Goal: Register for event/course

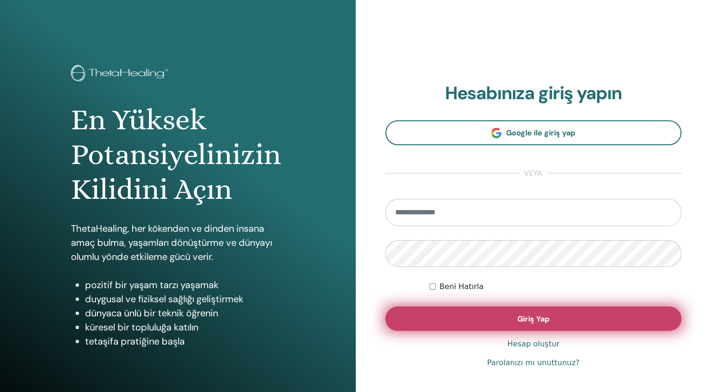
type input "**********"
click at [511, 322] on button "Giriş Yap" at bounding box center [533, 318] width 297 height 24
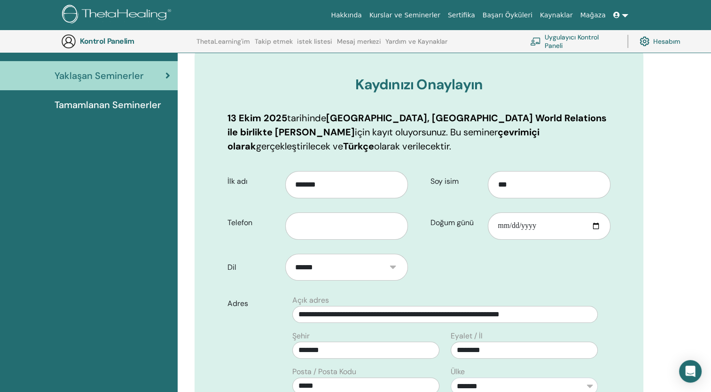
scroll to position [117, 0]
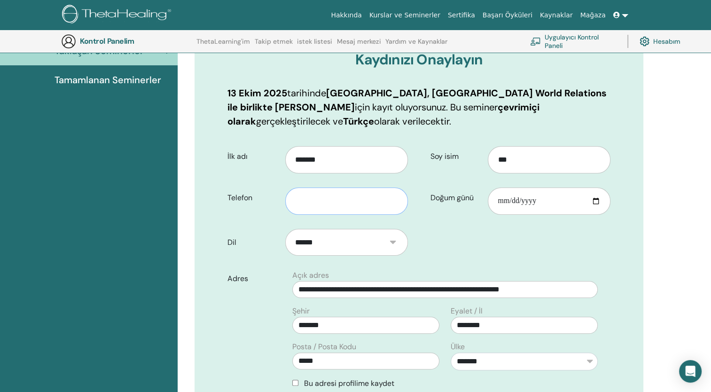
click at [360, 208] on input "text" at bounding box center [346, 201] width 123 height 27
type input "**********"
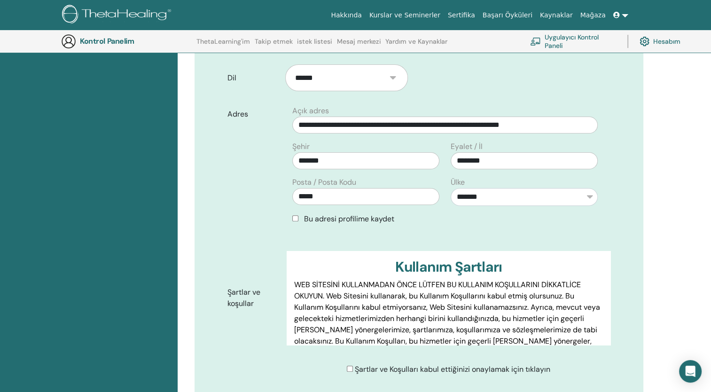
scroll to position [352, 0]
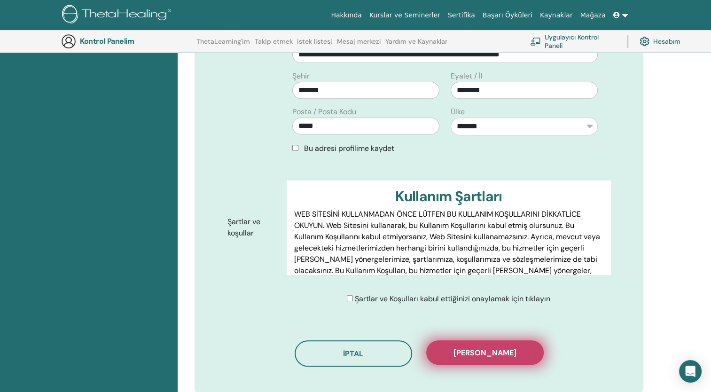
click at [475, 352] on span "[PERSON_NAME]" at bounding box center [485, 353] width 63 height 10
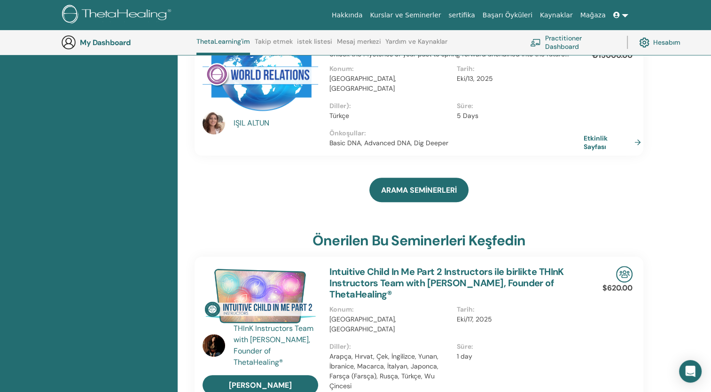
scroll to position [165, 0]
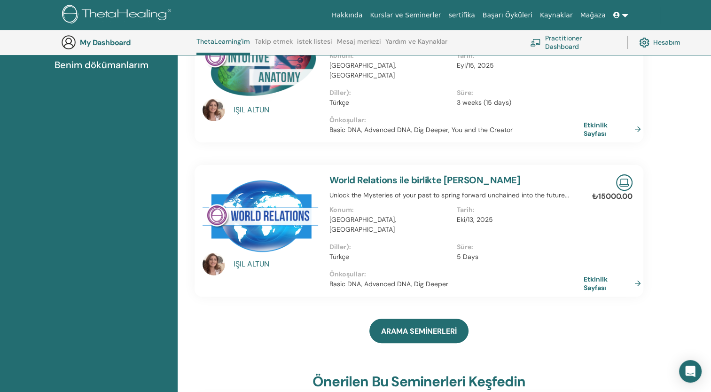
click at [256, 104] on div "IŞIL ALTUN" at bounding box center [277, 109] width 87 height 11
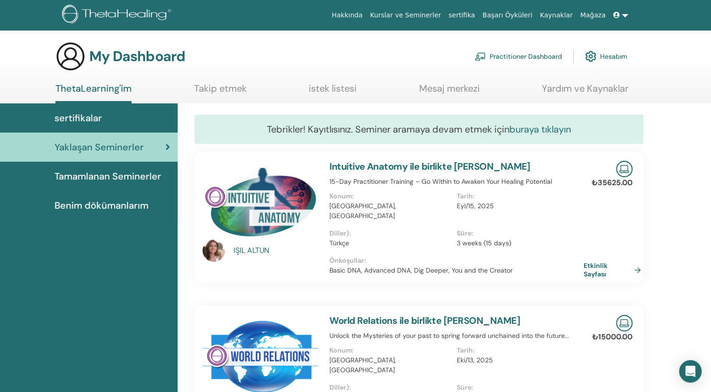
click at [553, 131] on link "buraya tıklayın" at bounding box center [540, 129] width 62 height 12
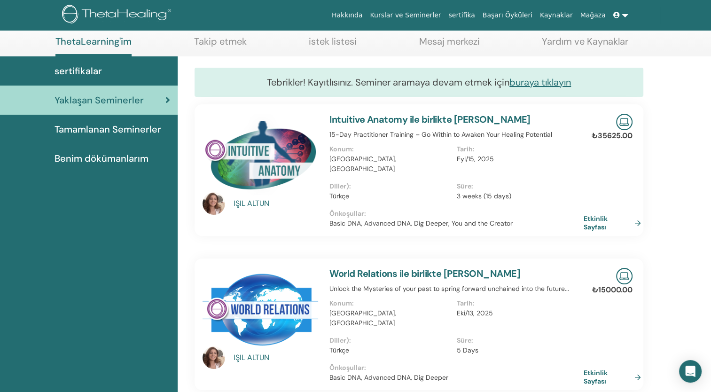
click at [267, 203] on div "IŞIL ALTUN" at bounding box center [277, 203] width 87 height 11
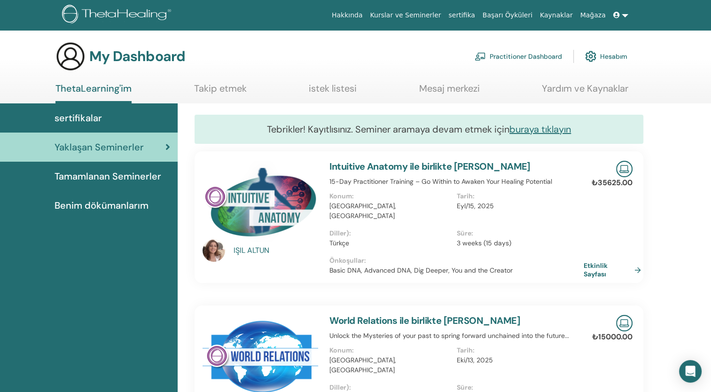
click at [211, 253] on img at bounding box center [214, 250] width 23 height 23
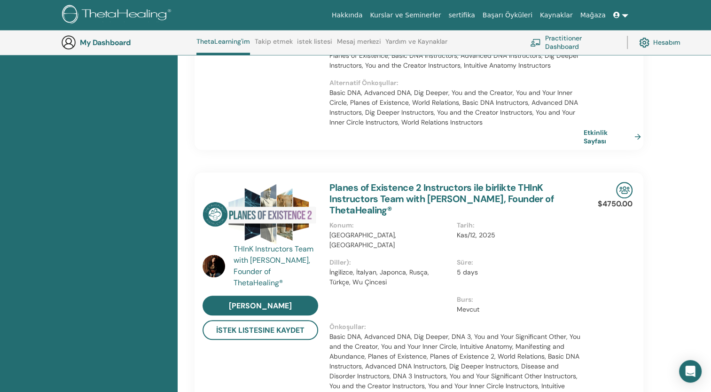
scroll to position [823, 0]
